Goal: Task Accomplishment & Management: Use online tool/utility

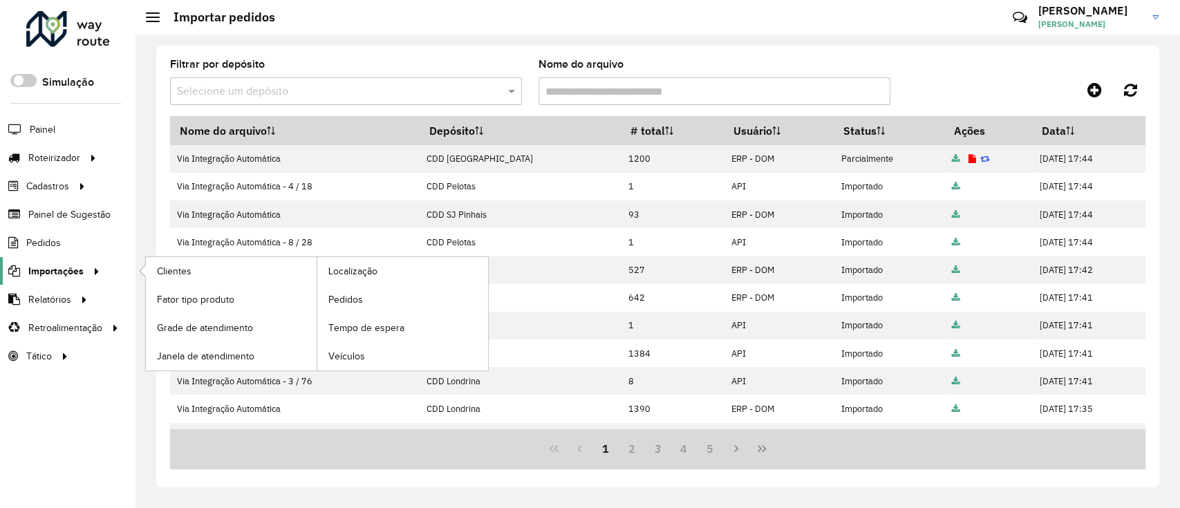
scroll to position [184, 0]
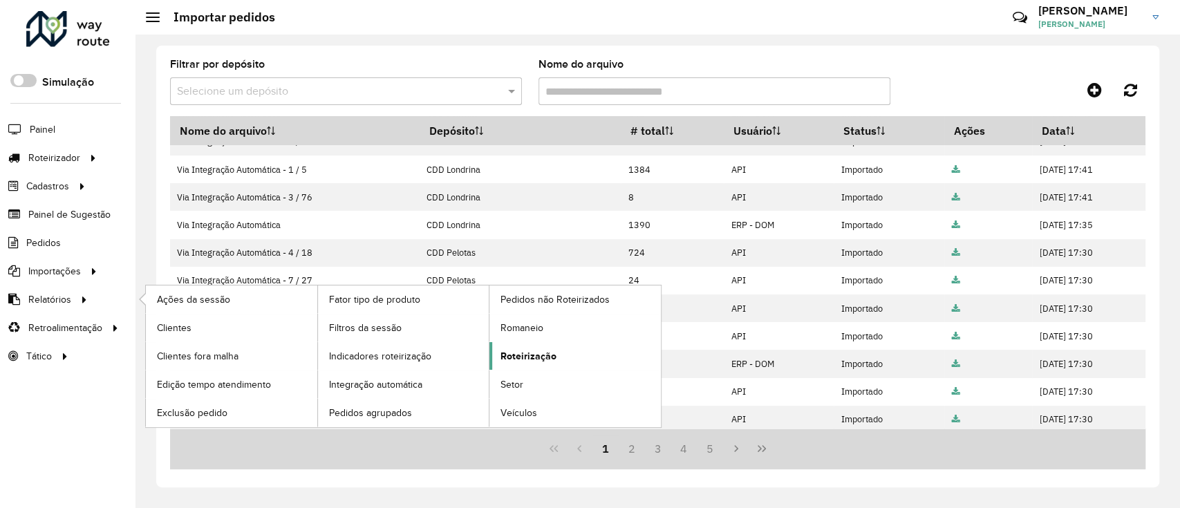
click at [530, 357] on span "Roteirização" at bounding box center [529, 356] width 56 height 15
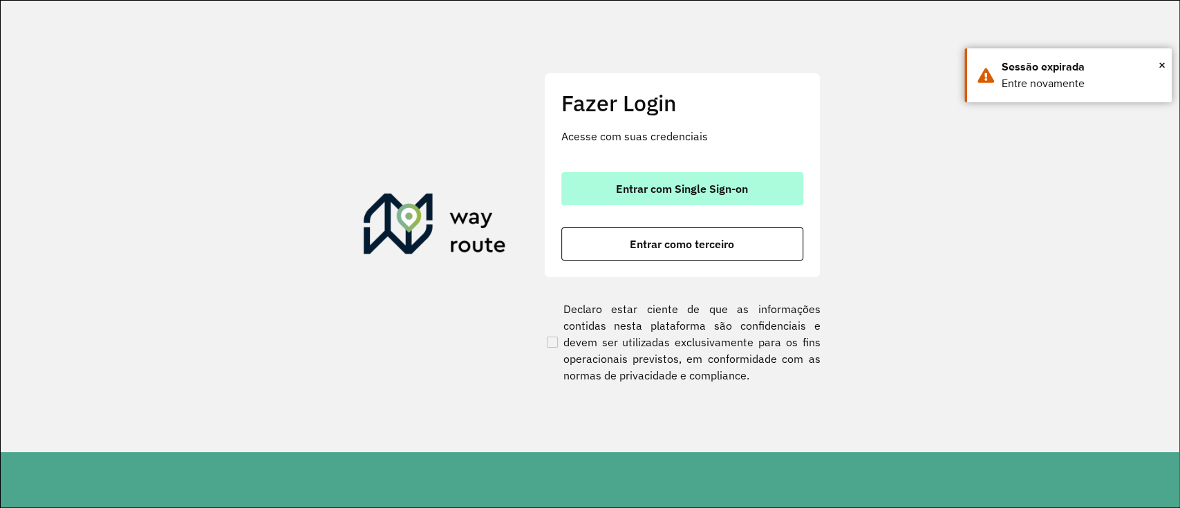
click at [700, 194] on span "Entrar com Single Sign-on" at bounding box center [682, 188] width 132 height 11
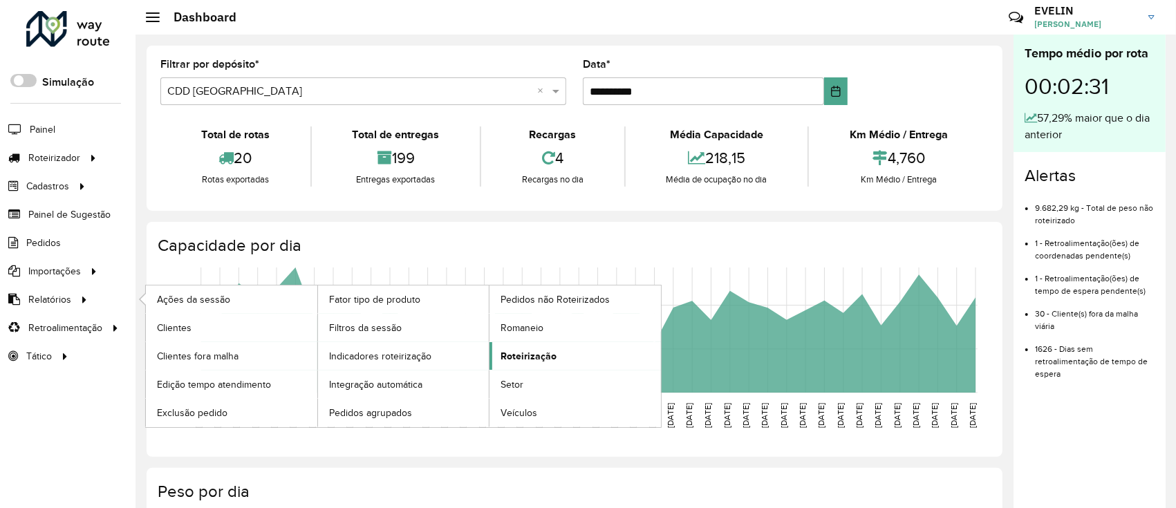
click at [534, 351] on span "Roteirização" at bounding box center [529, 356] width 56 height 15
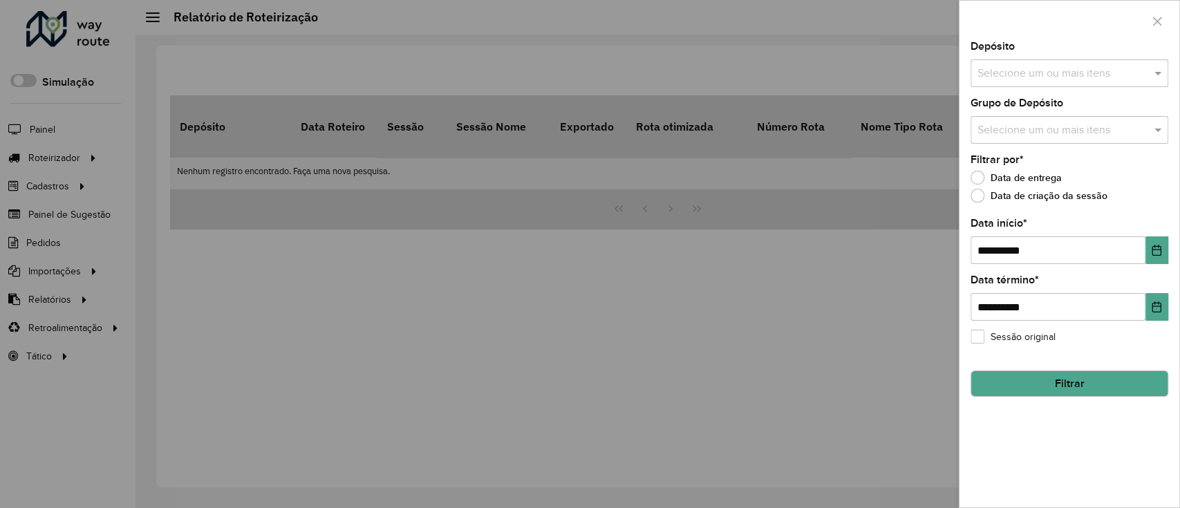
click at [1097, 71] on input "text" at bounding box center [1062, 74] width 177 height 17
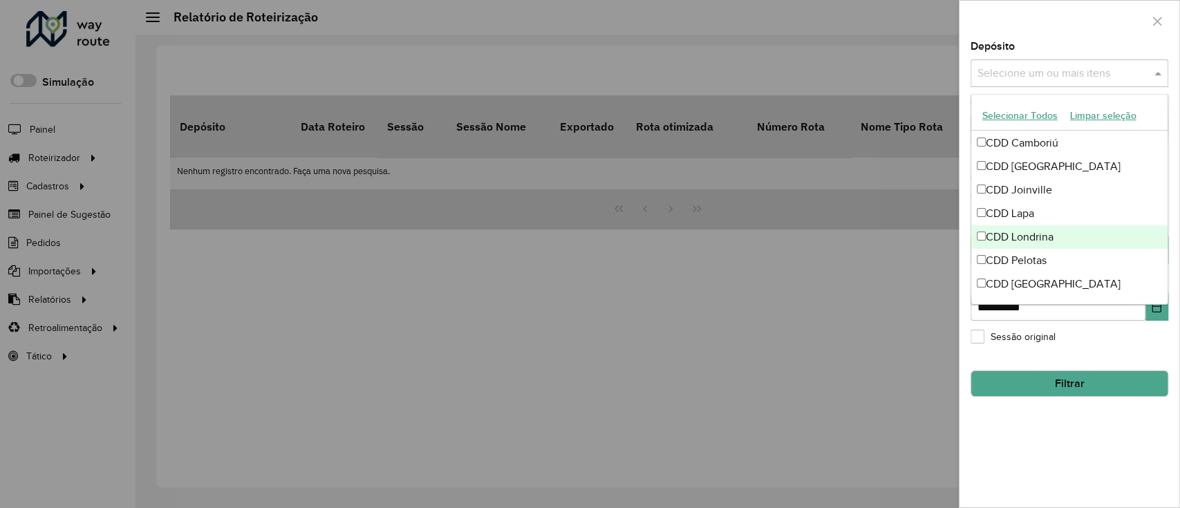
scroll to position [162, 0]
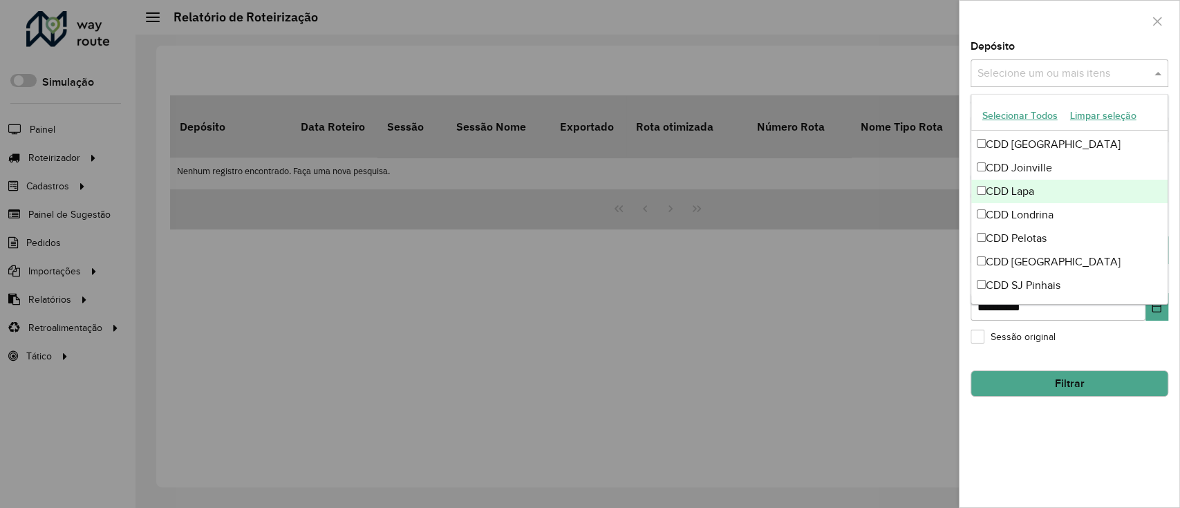
click at [1036, 185] on div "CDD Lapa" at bounding box center [1069, 192] width 196 height 24
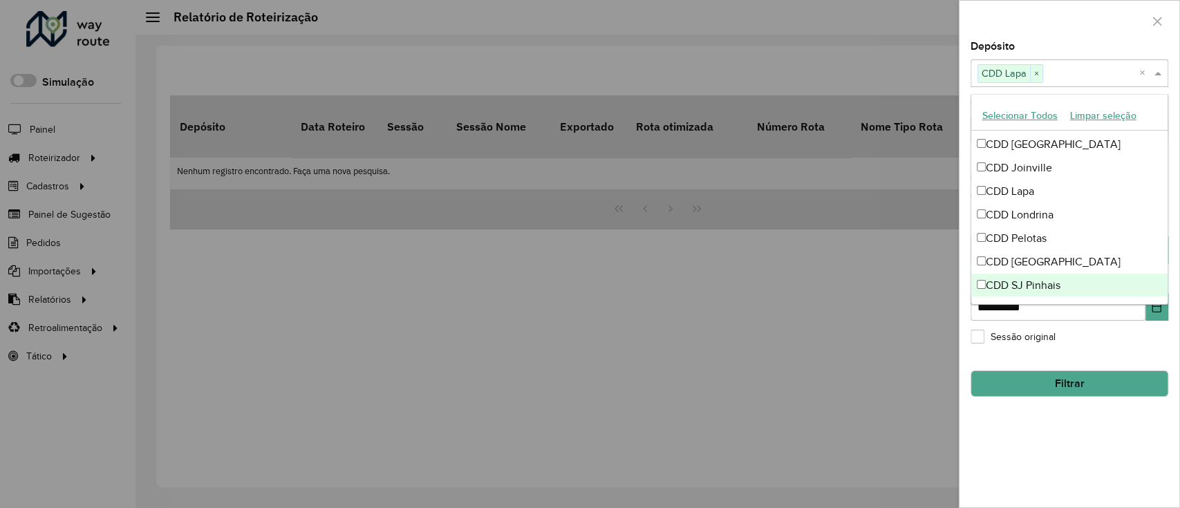
click at [1096, 380] on button "Filtrar" at bounding box center [1070, 384] width 198 height 26
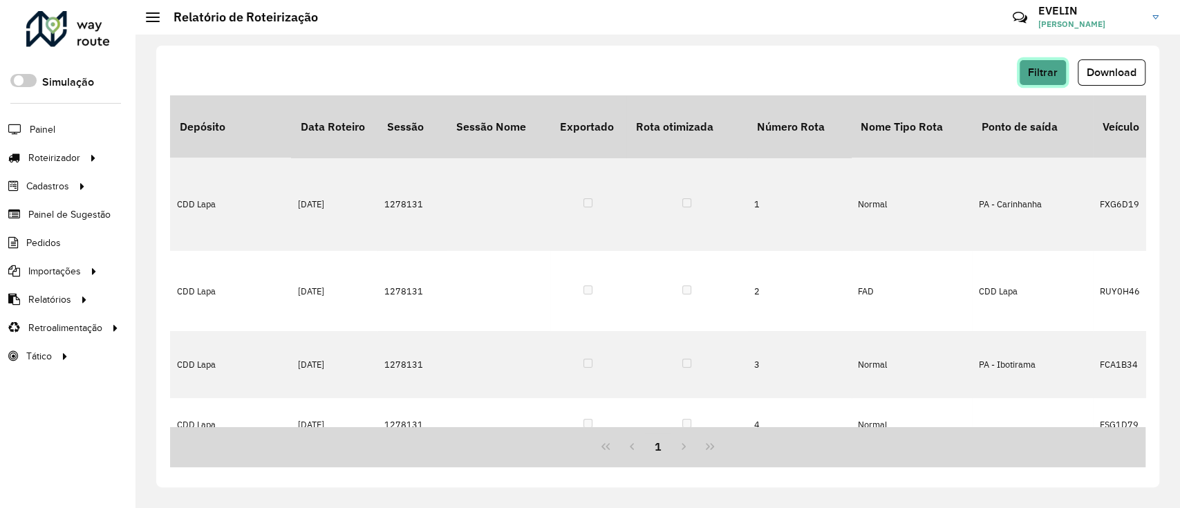
click at [1040, 71] on span "Filtrar" at bounding box center [1043, 72] width 30 height 12
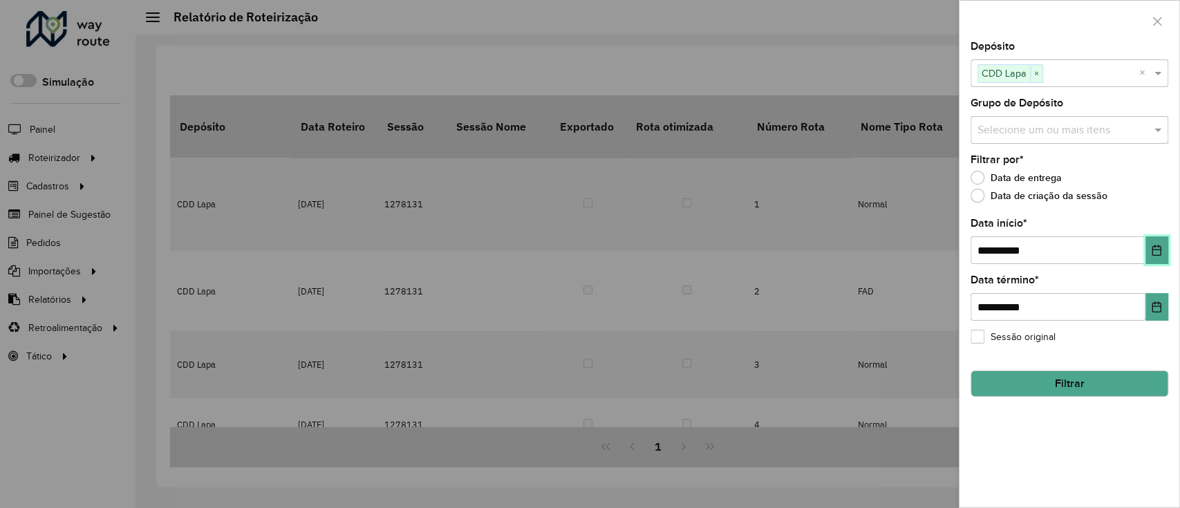
click at [1156, 252] on icon "Choose Date" at bounding box center [1156, 250] width 11 height 11
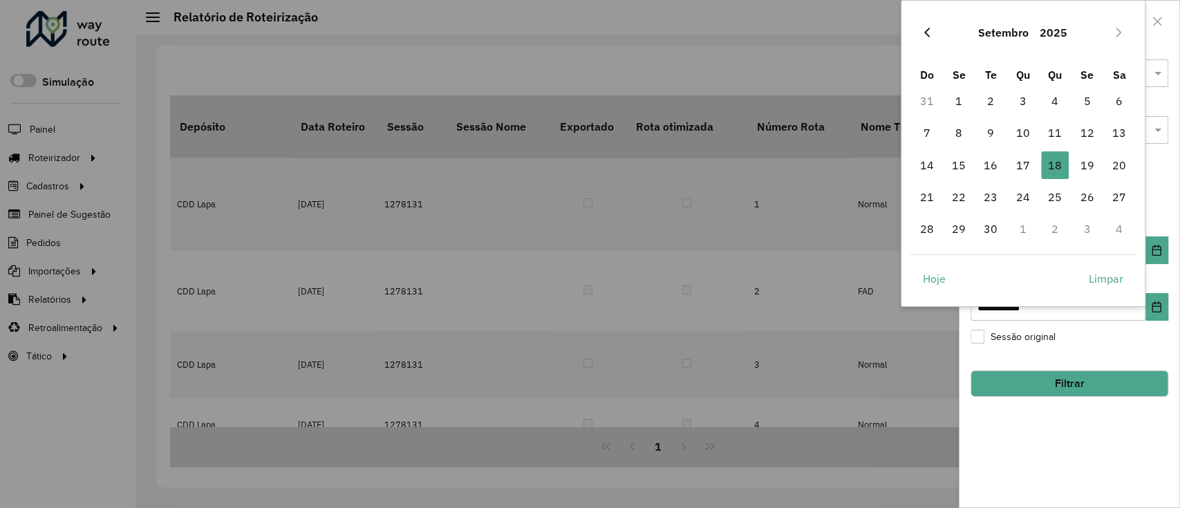
click at [922, 30] on icon "Previous Month" at bounding box center [927, 32] width 11 height 11
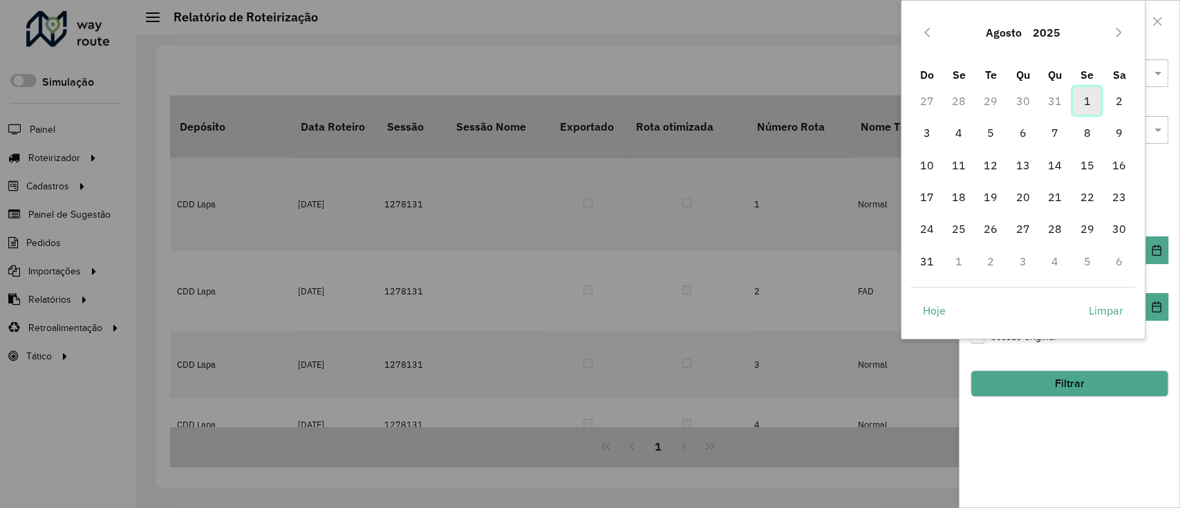
click at [1081, 100] on span "1" at bounding box center [1087, 101] width 28 height 28
type input "**********"
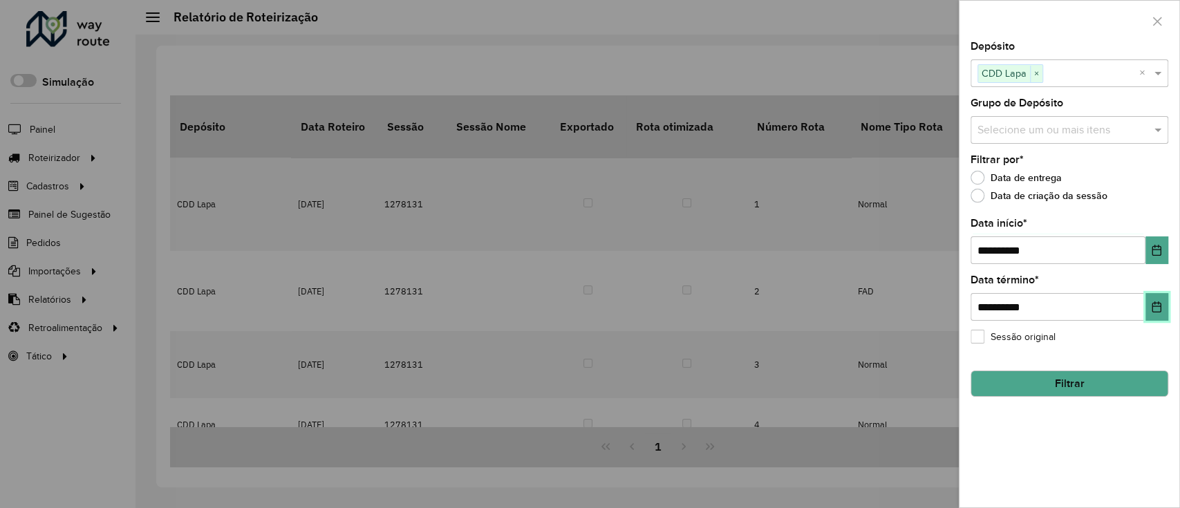
click at [1165, 305] on button "Choose Date" at bounding box center [1157, 307] width 23 height 28
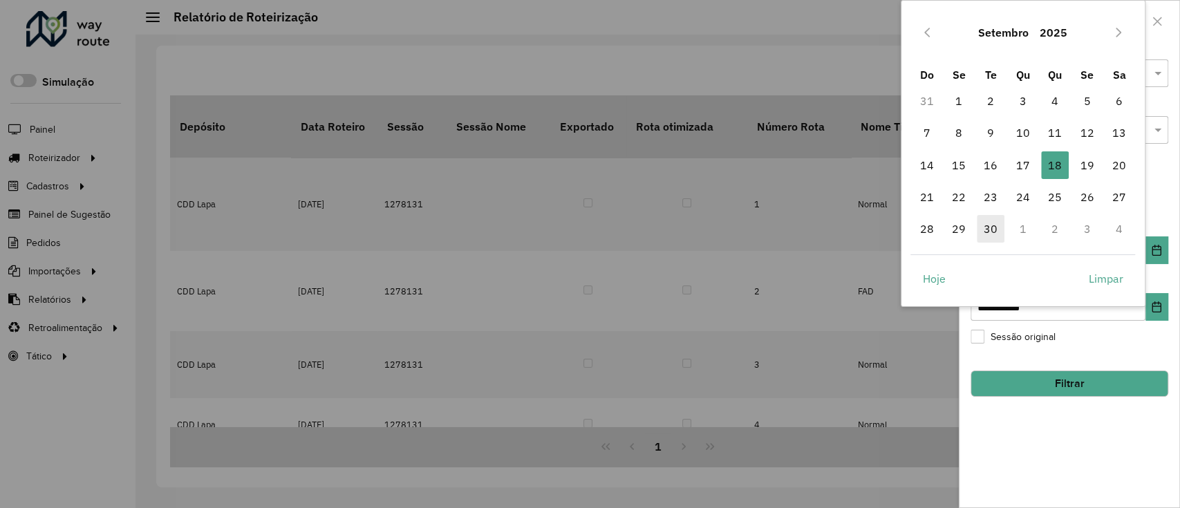
click at [990, 232] on span "30" at bounding box center [991, 229] width 28 height 28
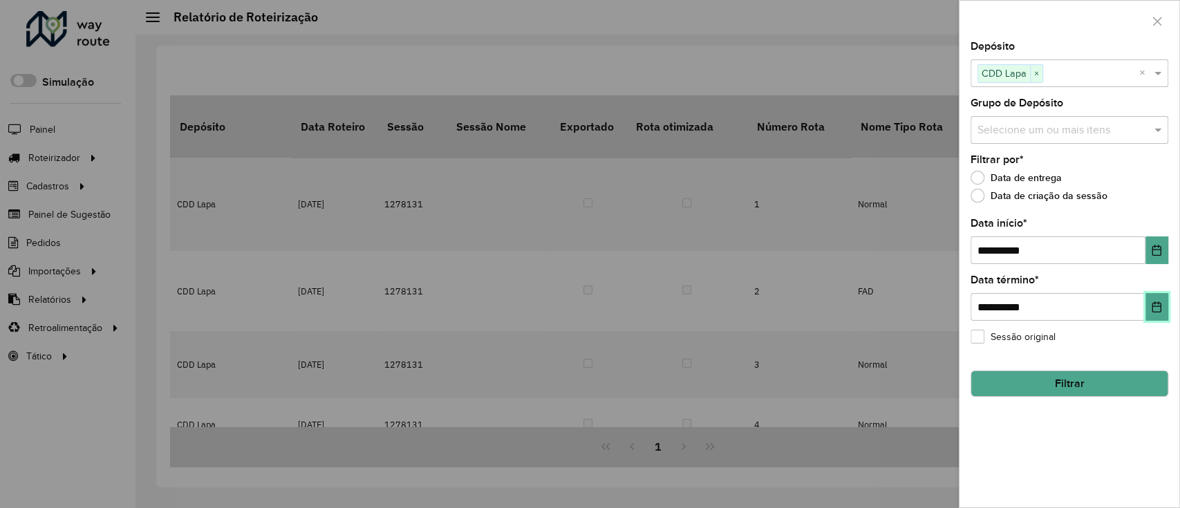
click at [1161, 309] on icon "Choose Date" at bounding box center [1157, 306] width 9 height 11
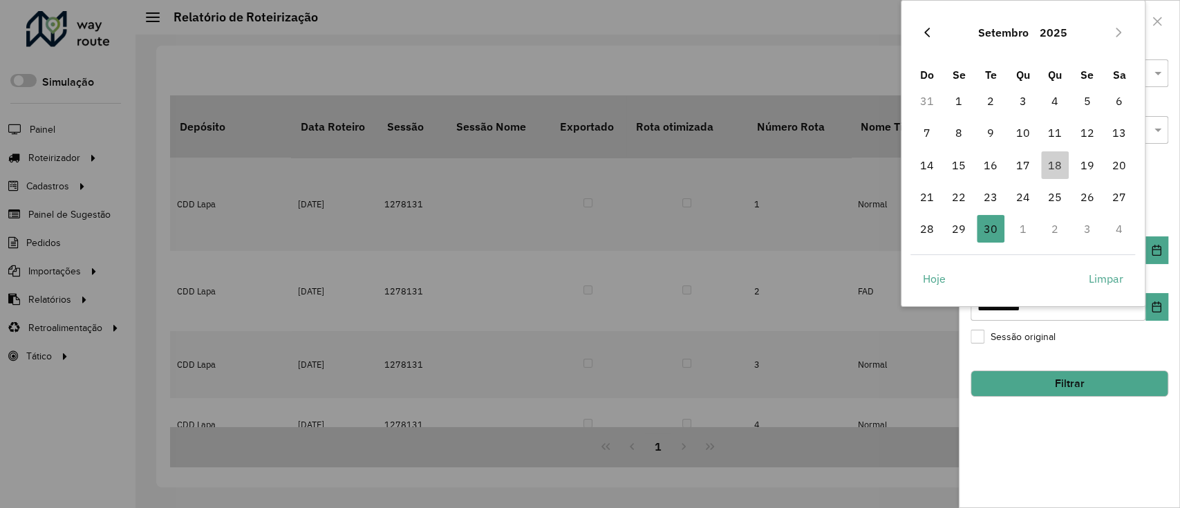
click at [926, 30] on icon "Previous Month" at bounding box center [927, 32] width 11 height 11
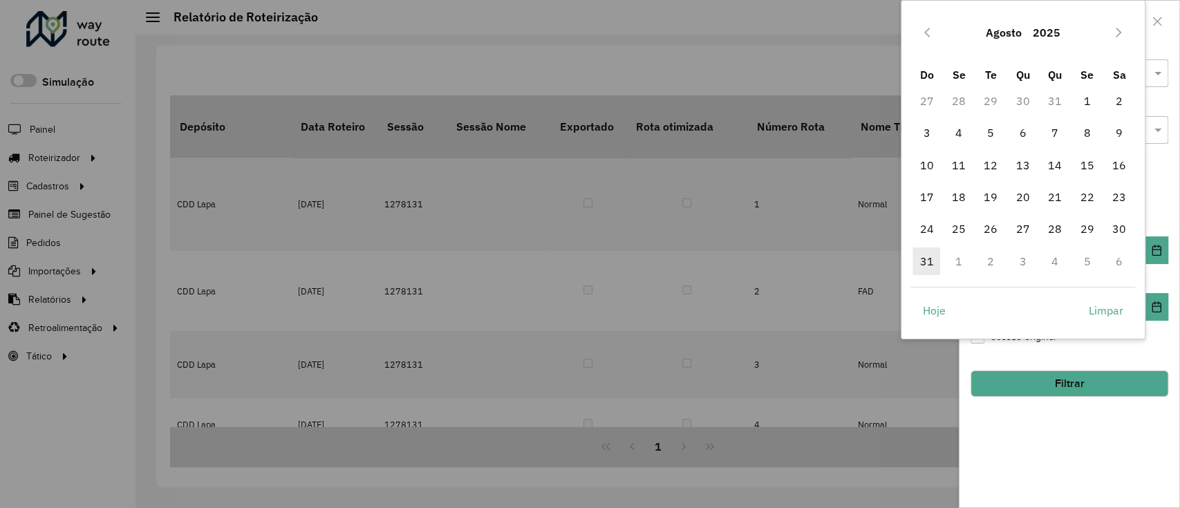
click at [931, 257] on span "31" at bounding box center [927, 262] width 28 height 28
type input "**********"
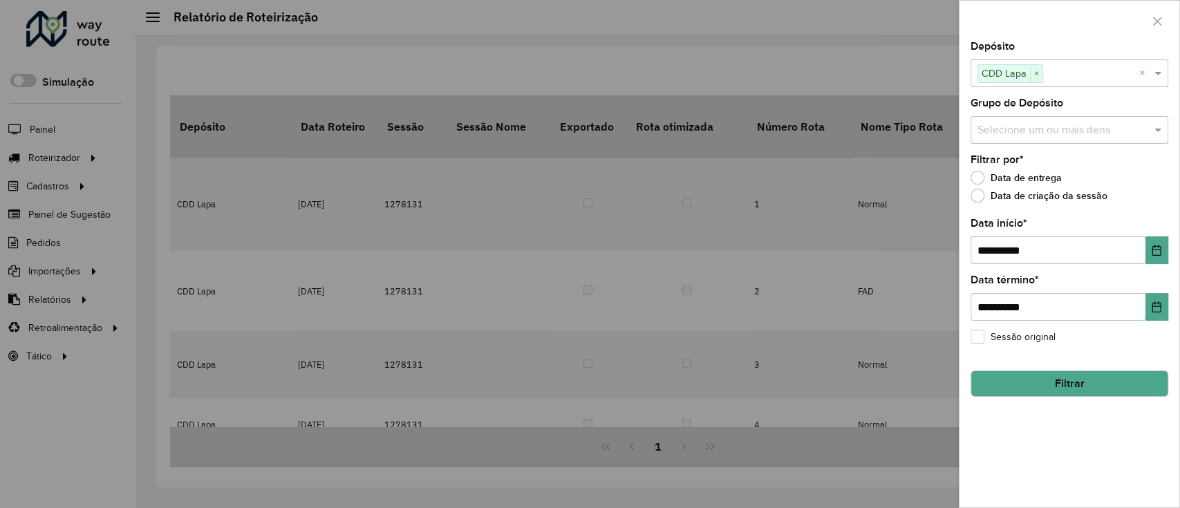
click at [1121, 379] on button "Filtrar" at bounding box center [1070, 384] width 198 height 26
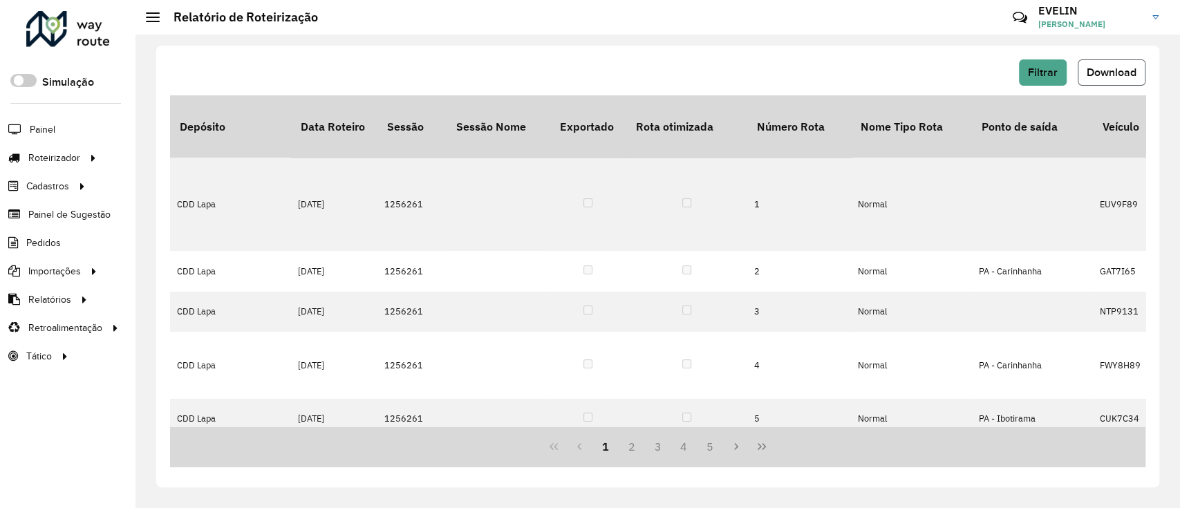
click at [1084, 78] on button "Download" at bounding box center [1112, 72] width 68 height 26
